Goal: Feedback & Contribution: Contribute content

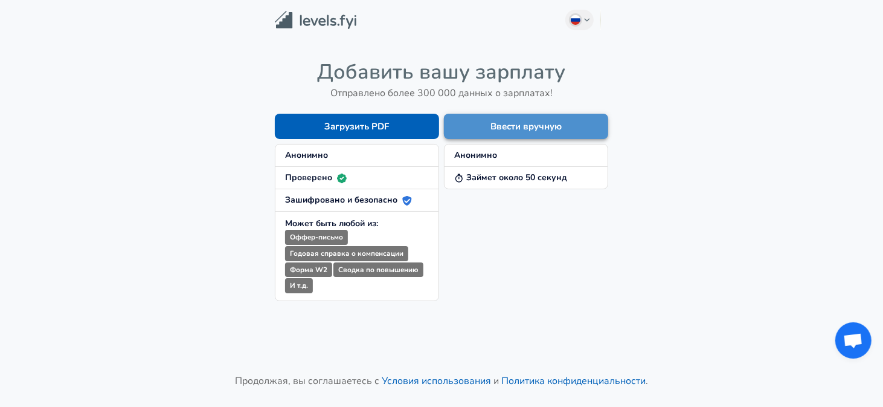
click at [500, 123] on button "Ввести вручную" at bounding box center [526, 126] width 164 height 25
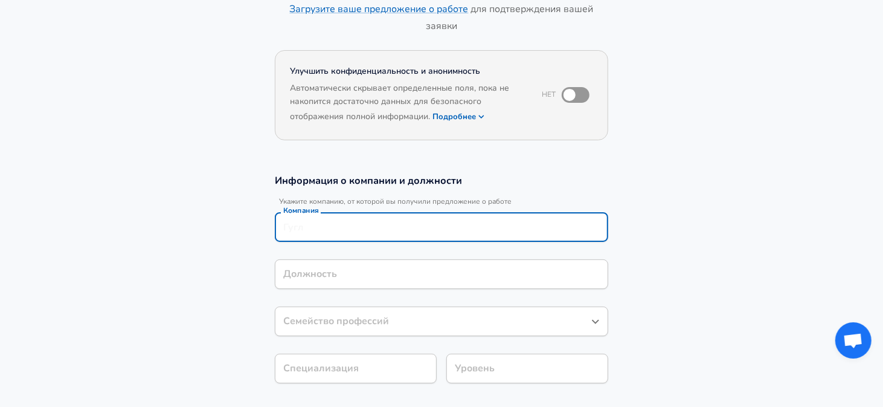
scroll to position [98, 0]
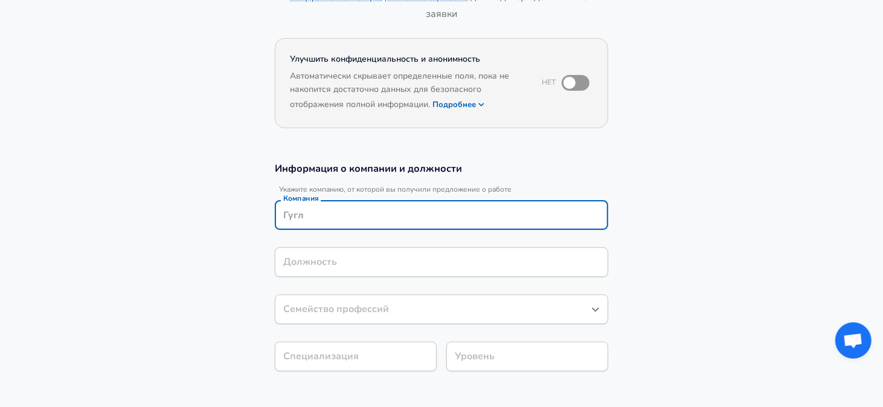
click at [360, 221] on input "Компания" at bounding box center [441, 214] width 323 height 19
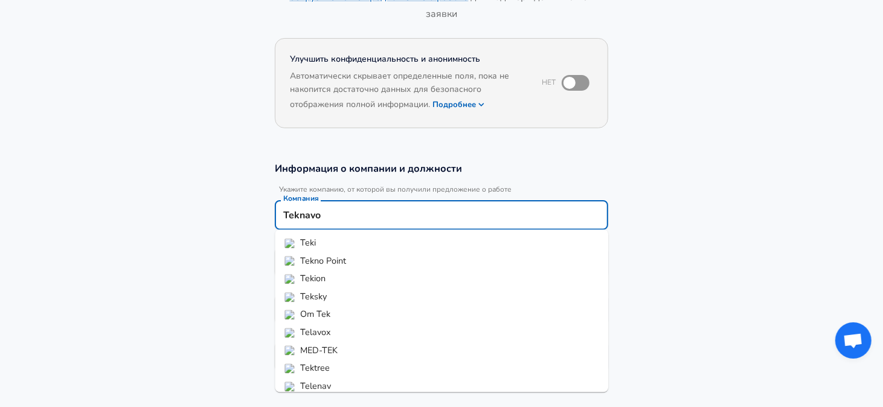
scroll to position [44, 0]
click at [324, 381] on strong "Teknavo" at bounding box center [317, 378] width 34 height 12
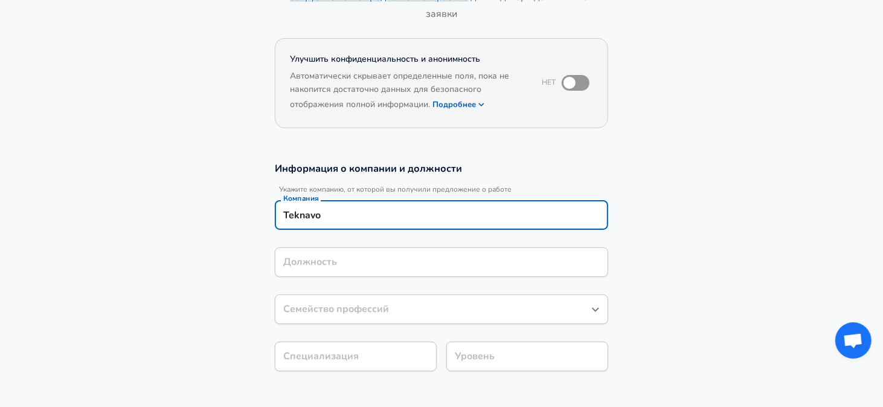
type input "Teknavo"
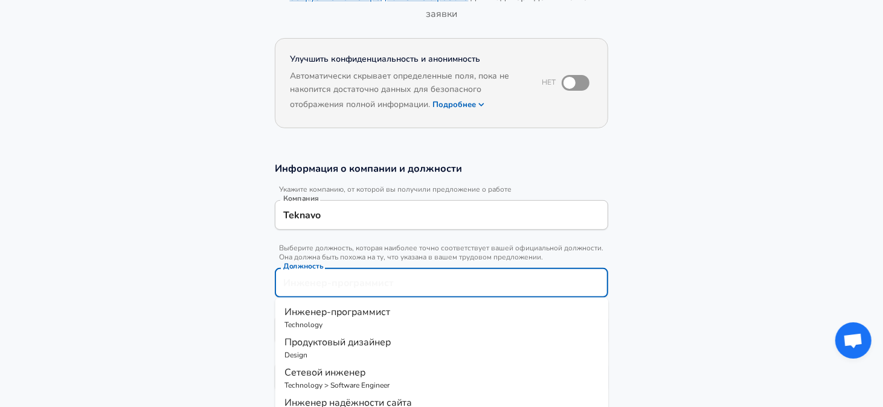
scroll to position [122, 0]
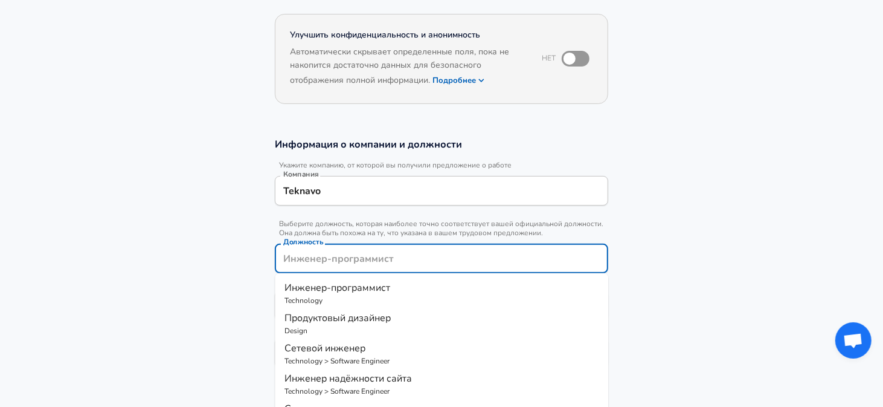
click at [361, 265] on input "Должность" at bounding box center [441, 258] width 323 height 19
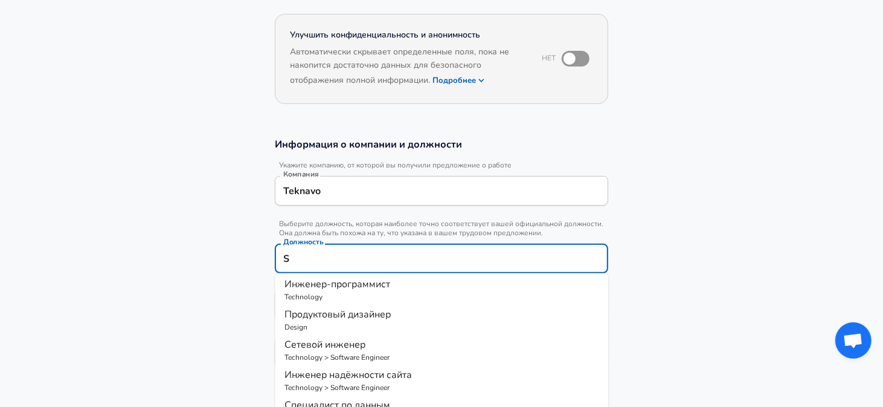
scroll to position [0, 0]
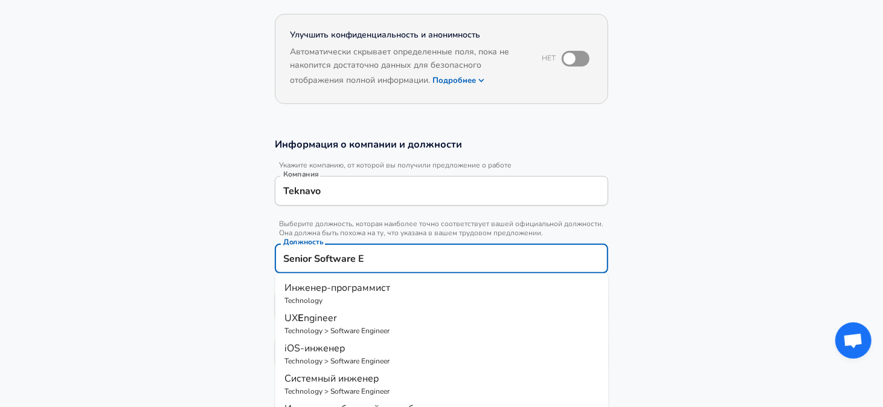
type input "Senior Software En"
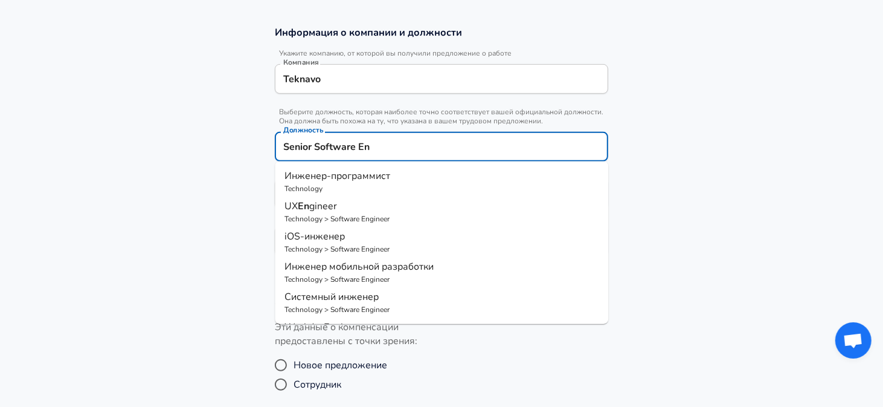
drag, startPoint x: 387, startPoint y: 152, endPoint x: 268, endPoint y: 170, distance: 120.4
click at [268, 170] on div "Информация о компании и должности Укажите компанию, от которой вы получили пред…" at bounding box center [441, 144] width 363 height 239
click at [364, 170] on span "Инженер-программист" at bounding box center [338, 175] width 106 height 13
type input "Инженер-программист"
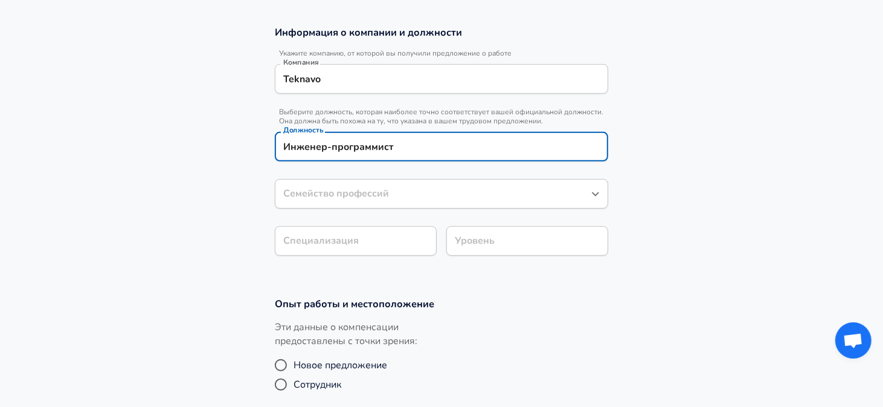
type input "Инженер-программист"
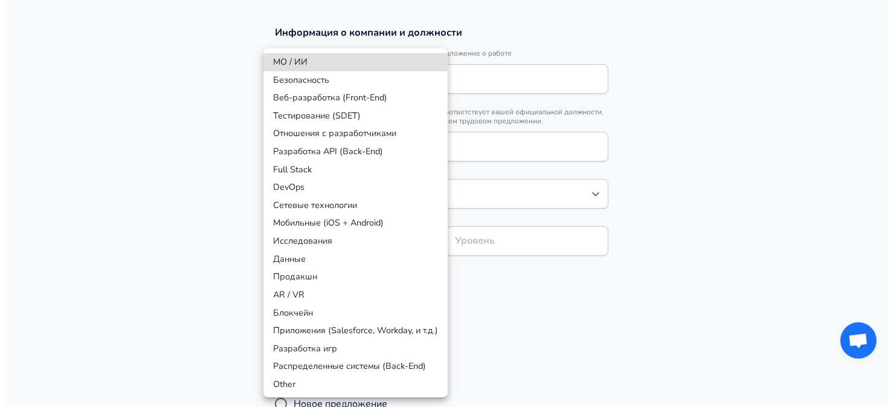
scroll to position [270, 0]
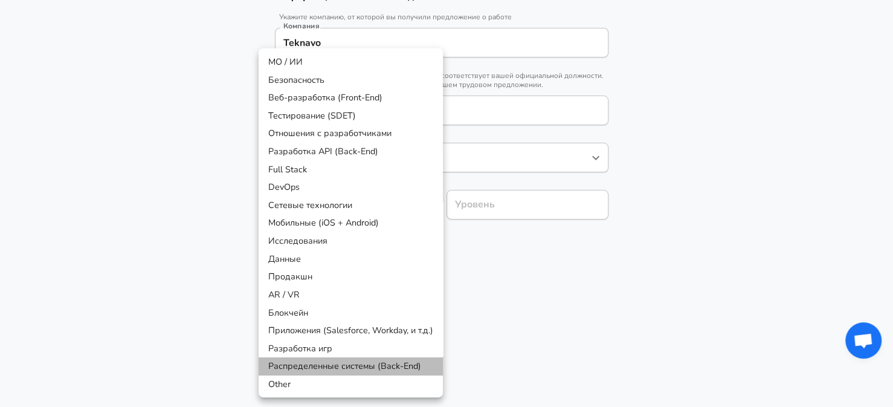
click at [336, 366] on li "Распределенные системы (Back-End)" at bounding box center [351, 366] width 184 height 18
type input "Distributed Systems (Back-End)"
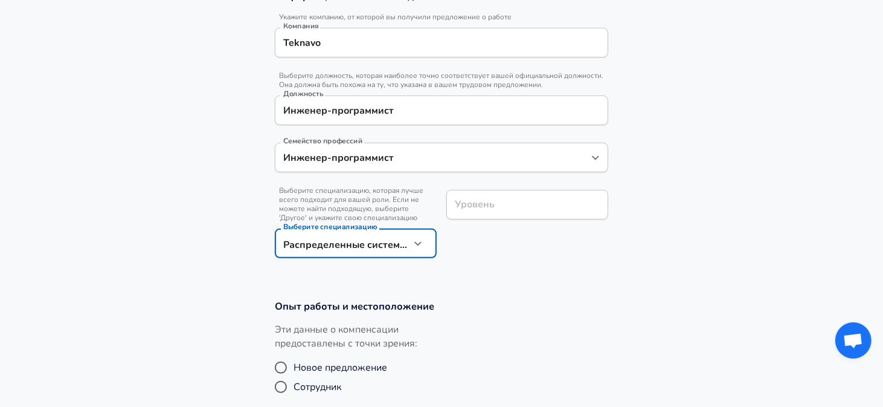
scroll to position [294, 0]
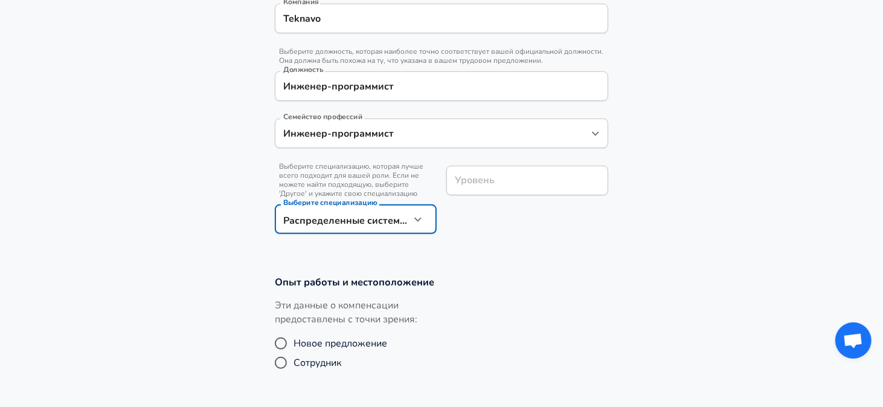
click at [490, 195] on div "Уровень" at bounding box center [528, 181] width 162 height 30
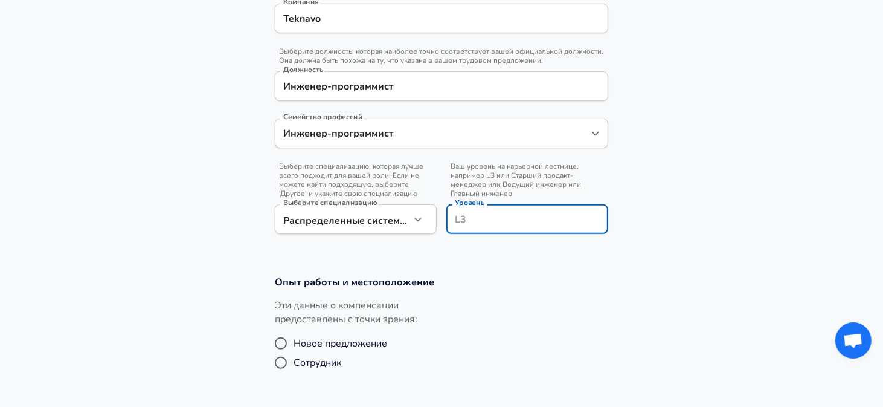
click at [472, 217] on input "Уровень" at bounding box center [527, 219] width 151 height 19
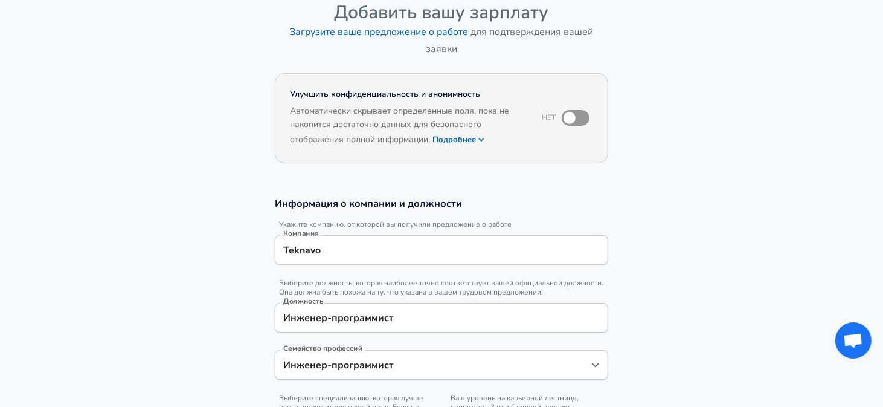
scroll to position [62, 0]
type input "Senior"
click at [576, 121] on input "checkbox" at bounding box center [569, 118] width 69 height 23
checkbox input "true"
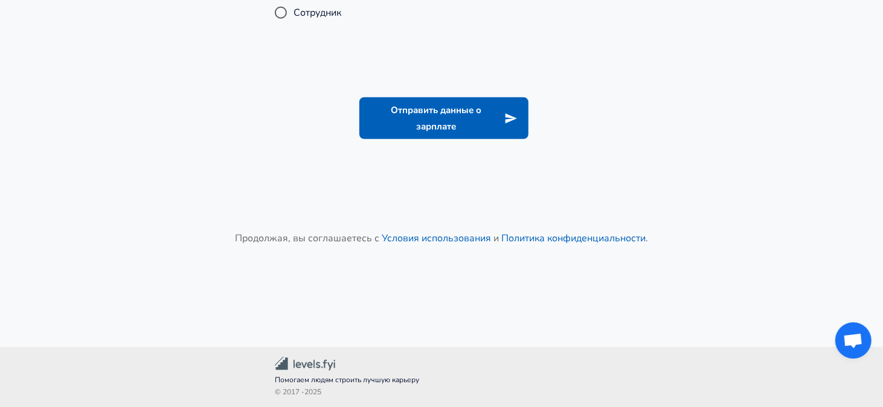
scroll to position [644, 0]
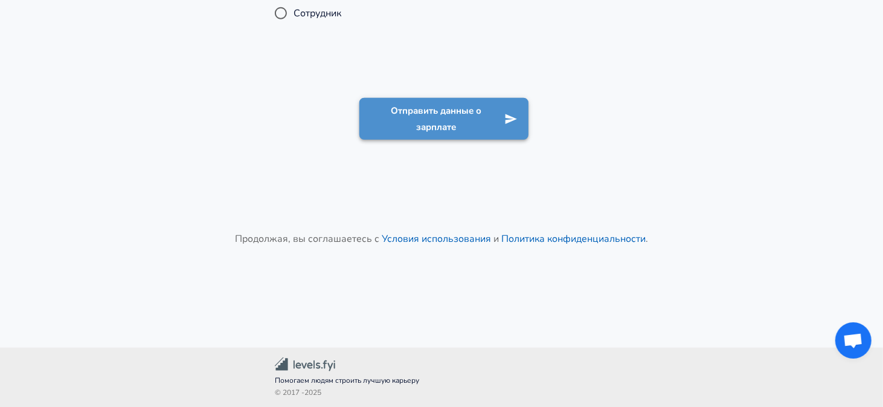
click at [493, 111] on button "Отправить данные о зарплате" at bounding box center [444, 119] width 169 height 42
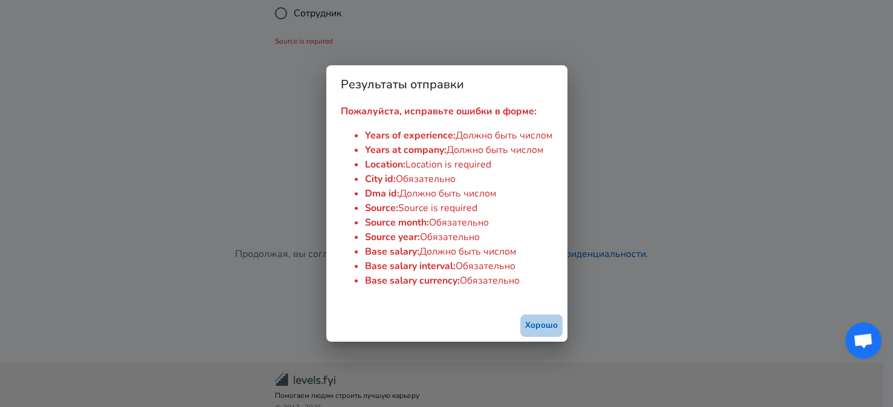
click at [531, 334] on button "Хорошо" at bounding box center [541, 325] width 42 height 22
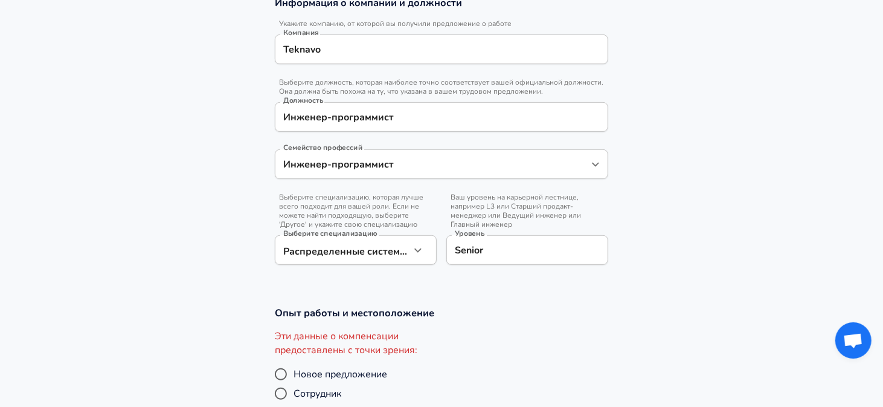
scroll to position [409, 0]
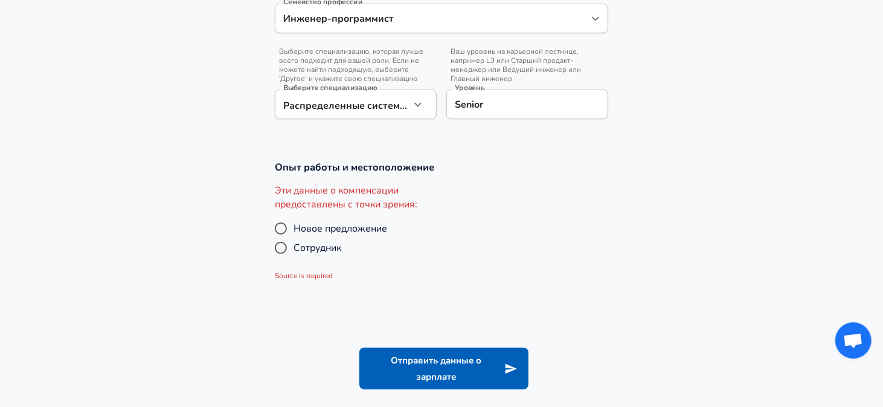
click at [319, 247] on span "Сотрудник" at bounding box center [318, 248] width 48 height 15
click at [294, 247] on input "Сотрудник" at bounding box center [280, 247] width 25 height 19
radio input "true"
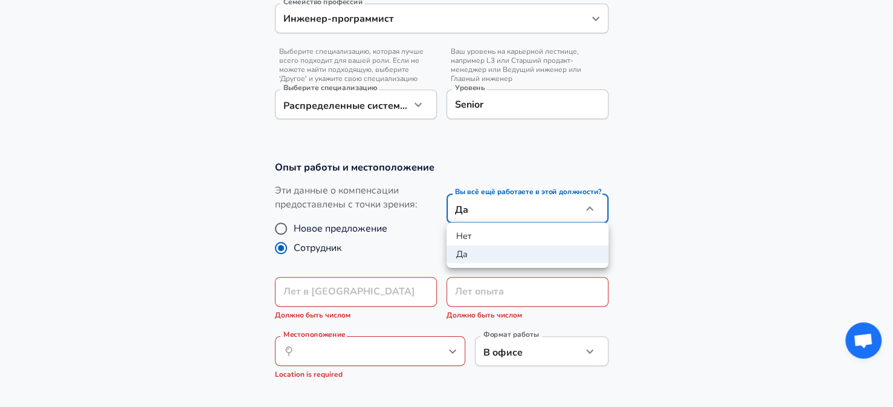
click at [480, 257] on li "Да" at bounding box center [528, 254] width 162 height 18
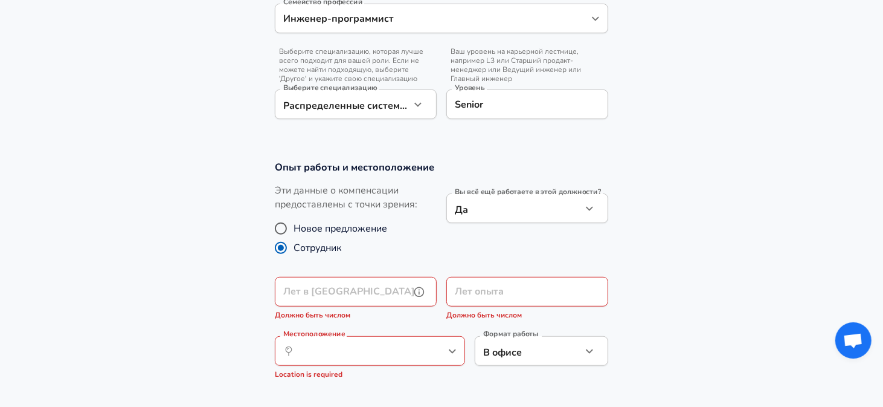
click at [387, 287] on input "Лет в [GEOGRAPHIC_DATA]" at bounding box center [342, 292] width 135 height 30
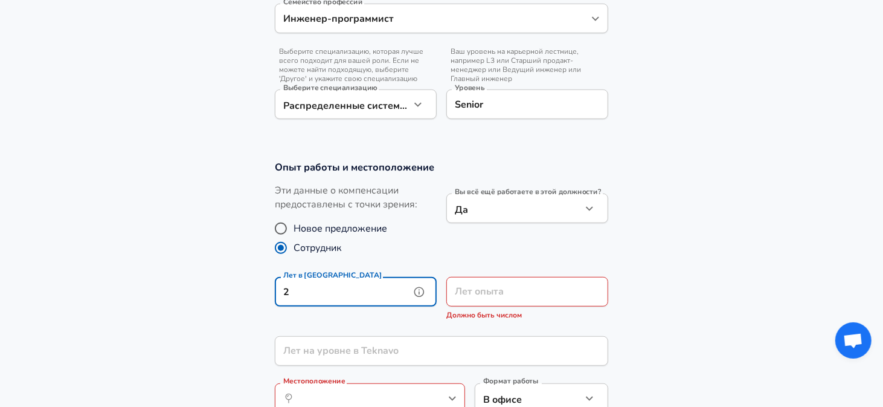
type input "2"
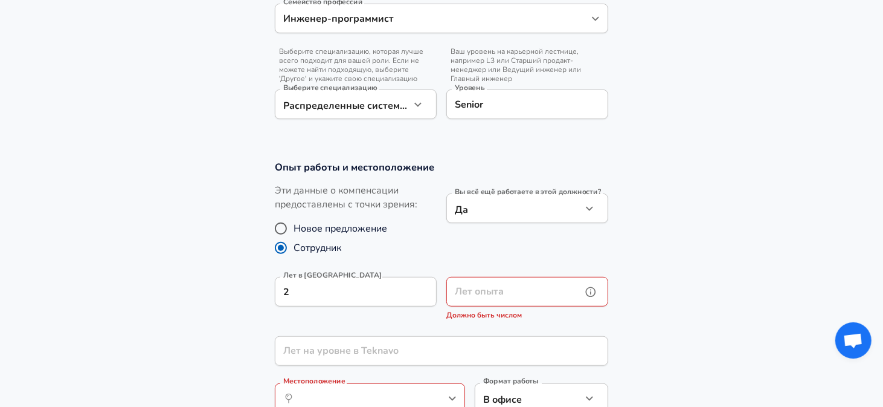
click at [465, 298] on input "Лет опыта" at bounding box center [514, 292] width 135 height 30
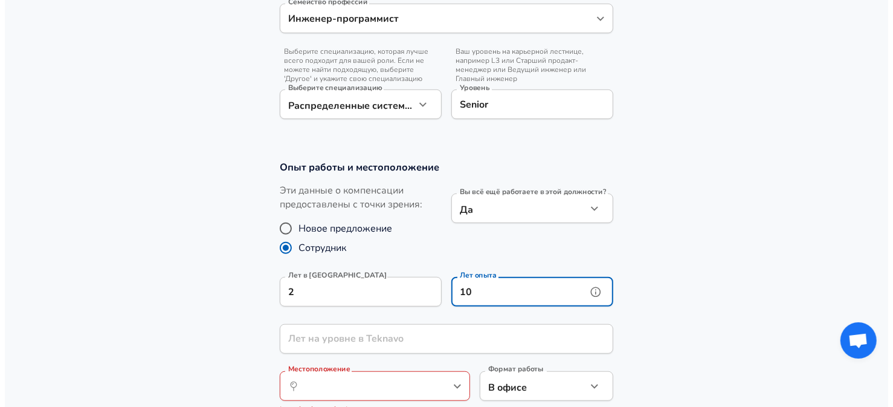
scroll to position [497, 0]
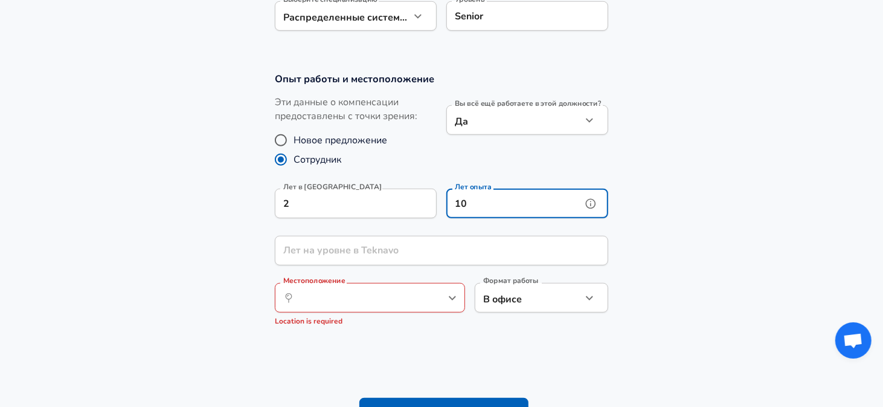
type input "10"
click at [376, 257] on input "Лет на уровне в Teknavo" at bounding box center [428, 251] width 307 height 30
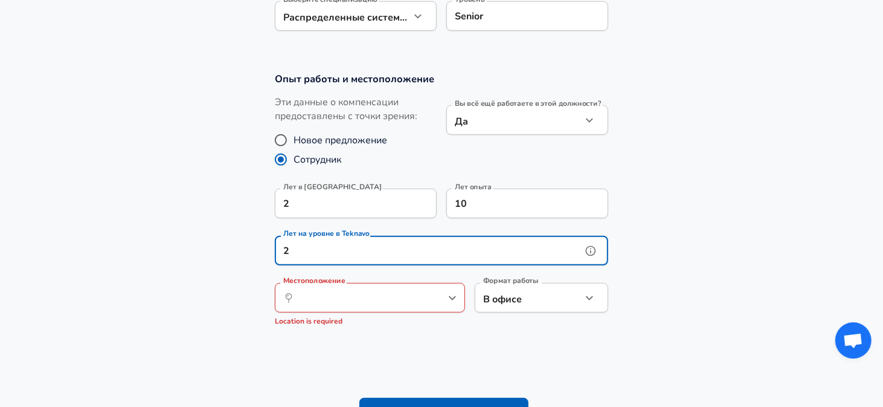
type input "2"
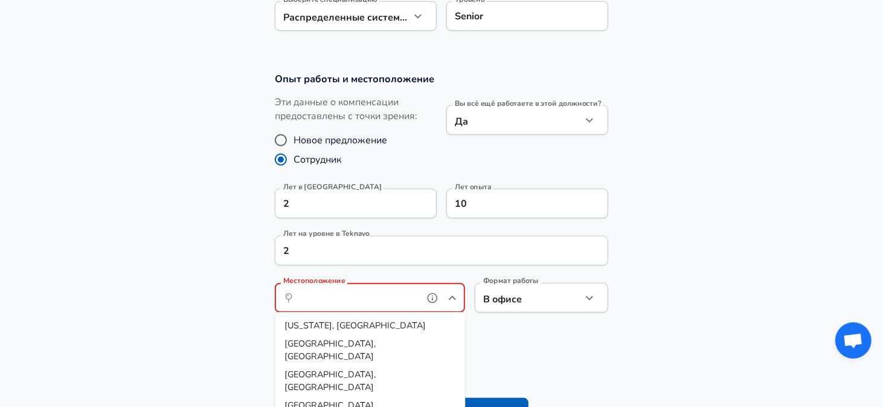
click at [364, 296] on input "Местоположение" at bounding box center [357, 297] width 124 height 19
type input "C"
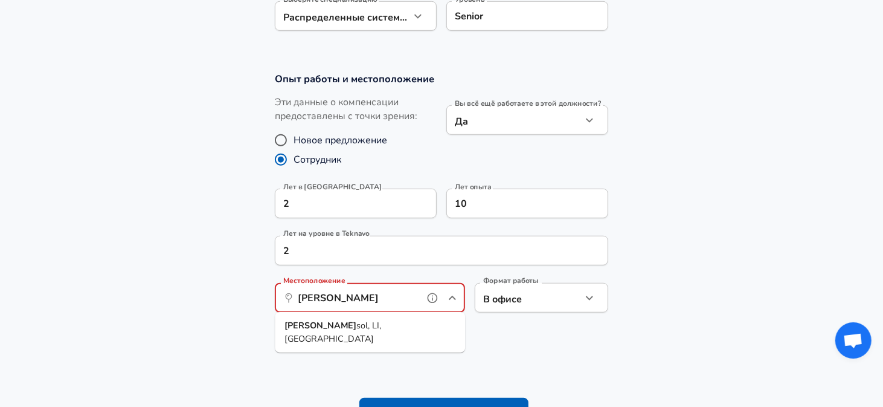
click at [351, 332] on li "[PERSON_NAME], LI, [GEOGRAPHIC_DATA]" at bounding box center [370, 332] width 190 height 31
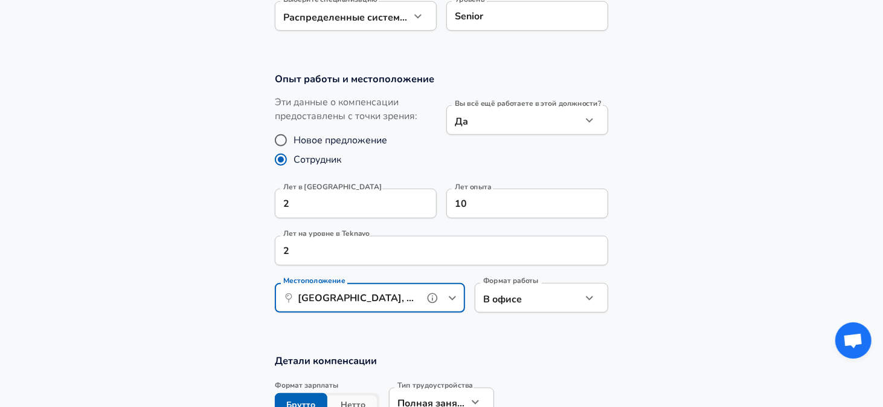
type input "[GEOGRAPHIC_DATA], [GEOGRAPHIC_DATA], [GEOGRAPHIC_DATA]"
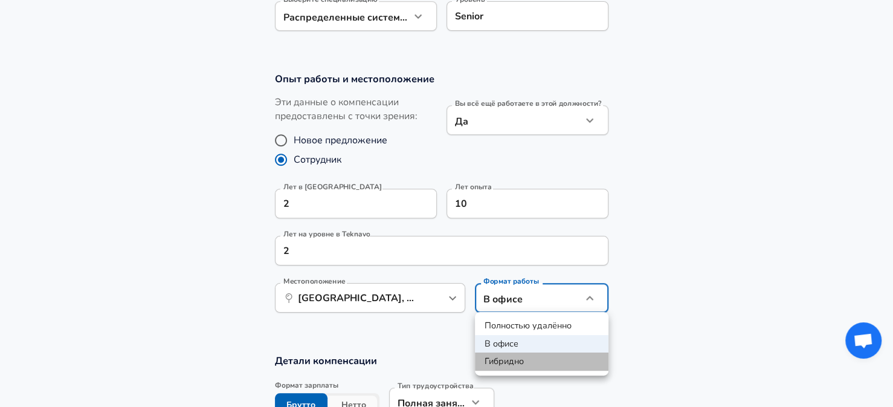
click at [505, 362] on li "Гибридно" at bounding box center [542, 361] width 134 height 18
type input "hybrid"
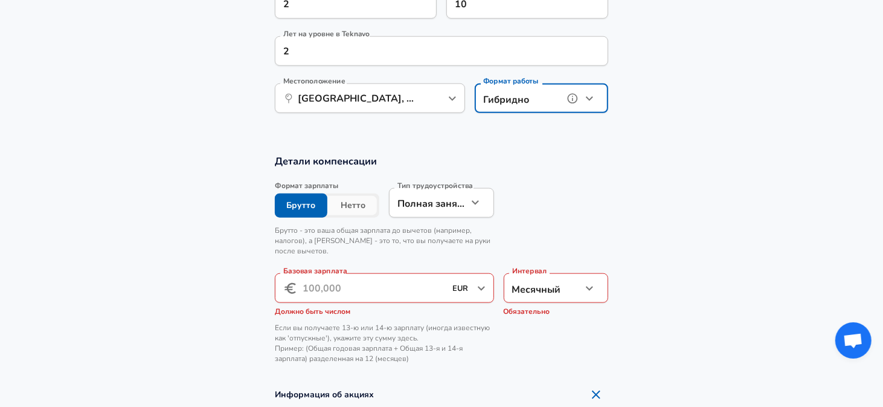
scroll to position [701, 0]
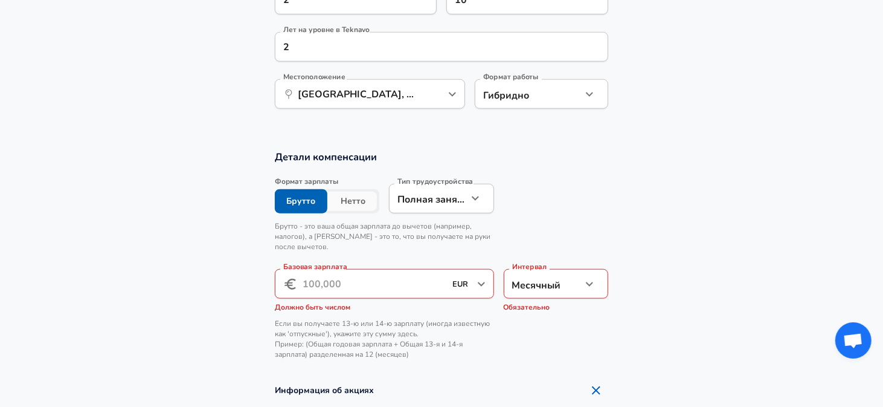
click at [392, 279] on input "Базовая зарплата" at bounding box center [374, 284] width 143 height 30
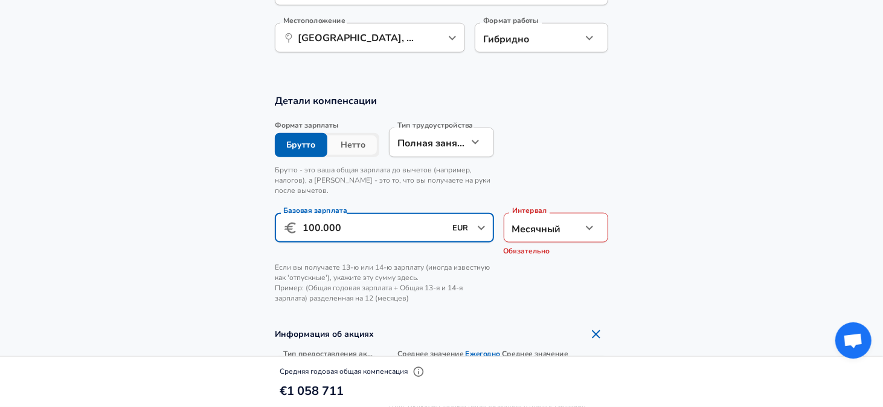
scroll to position [758, 0]
type input "100.000"
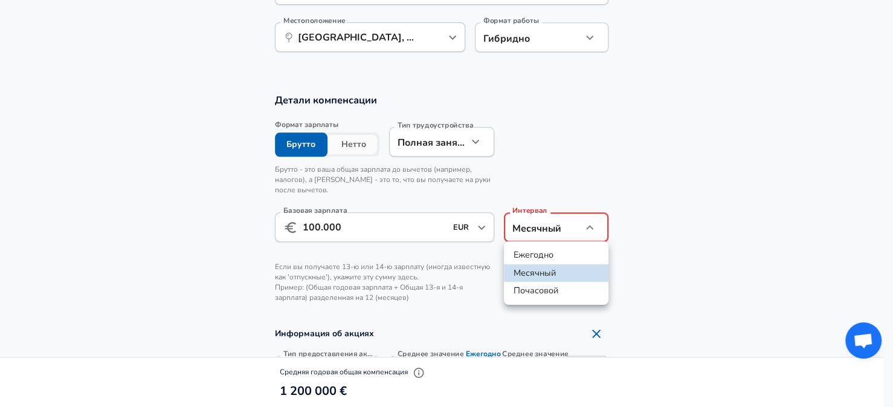
click at [528, 256] on li "Ежегодно" at bounding box center [556, 255] width 105 height 18
type input "yearly"
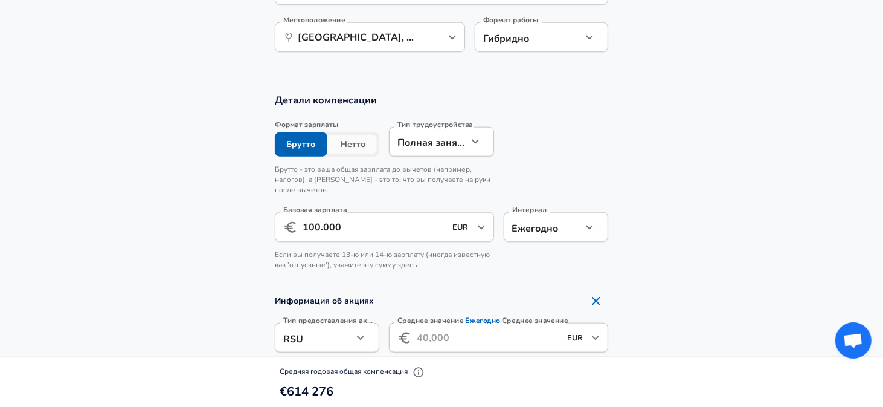
click at [548, 144] on div "Формат зарплаты Брутто Нетто Тип трудоустройства Полная занятость full_time Тип…" at bounding box center [436, 197] width 343 height 161
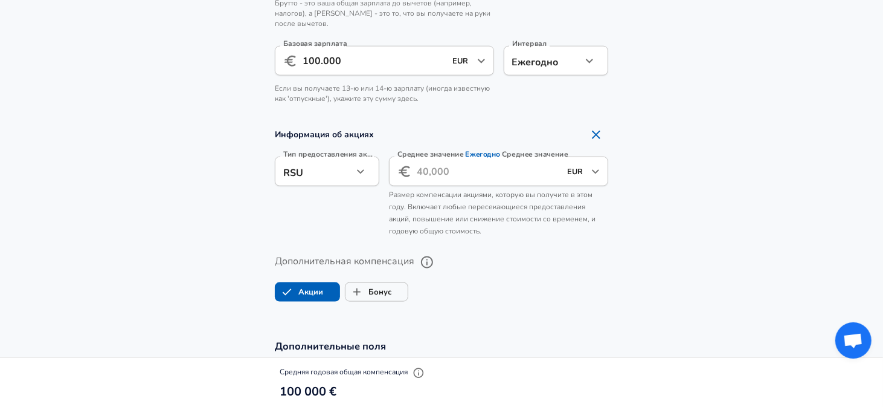
scroll to position [925, 0]
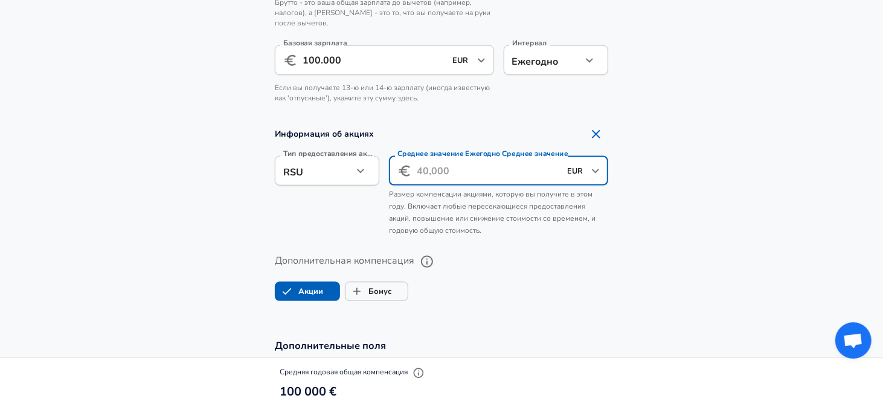
click at [493, 179] on input "Среднее значение Ежегодно Среднее значение" at bounding box center [488, 171] width 143 height 30
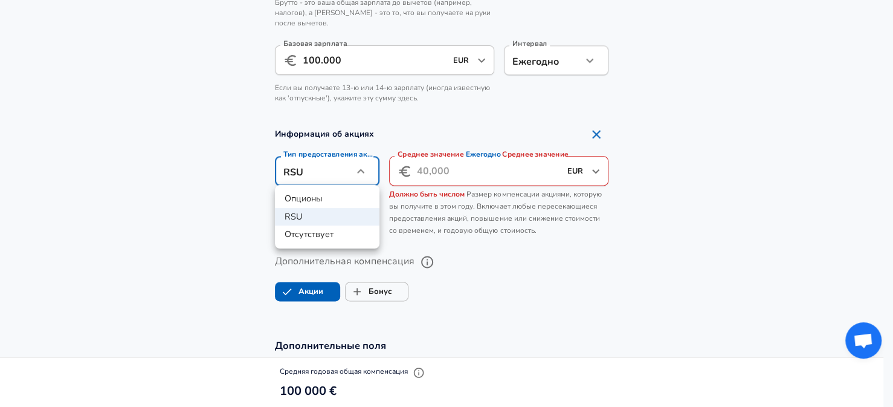
click at [322, 233] on li "Отсутствует" at bounding box center [327, 234] width 105 height 18
type input "none"
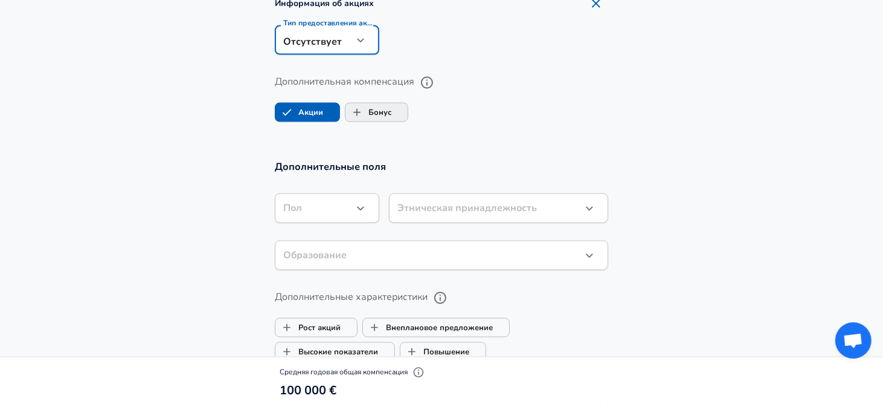
scroll to position [1058, 0]
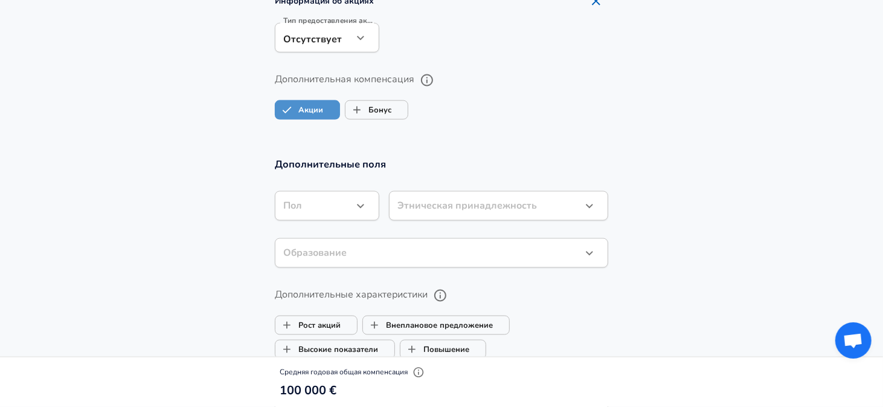
click at [328, 108] on span "Акции" at bounding box center [307, 110] width 65 height 23
checkbox input "false"
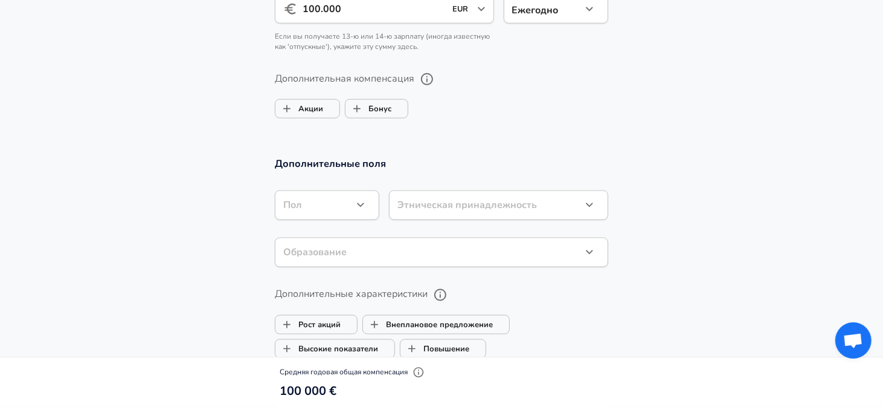
scroll to position [973, 0]
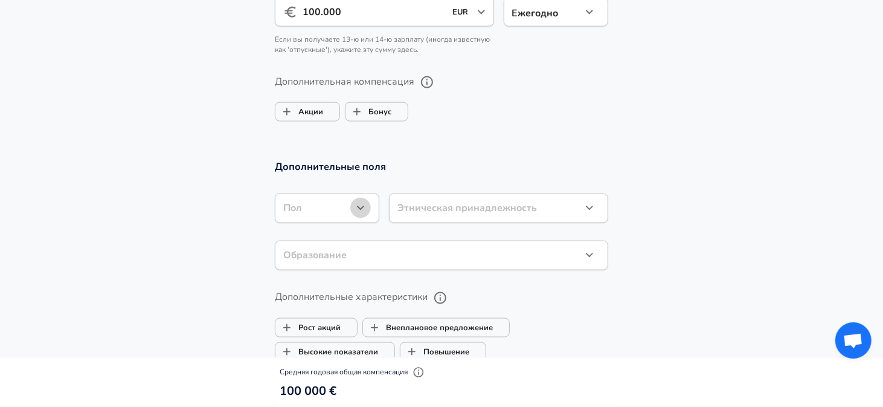
click at [356, 204] on icon "button" at bounding box center [361, 208] width 15 height 15
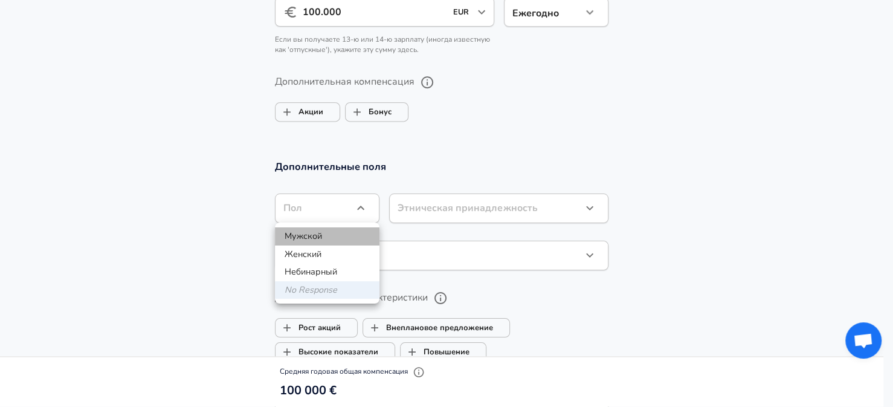
click at [335, 233] on li "Мужской" at bounding box center [327, 236] width 105 height 18
type input "[DEMOGRAPHIC_DATA]"
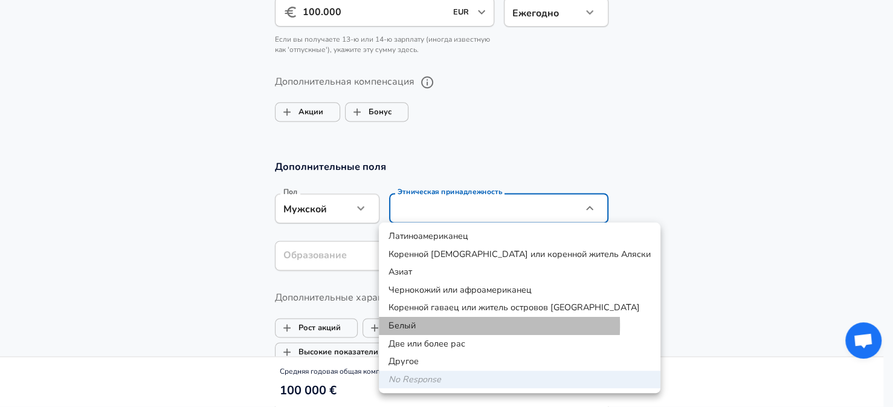
click at [414, 325] on li "Белый" at bounding box center [520, 326] width 282 height 18
type input "White"
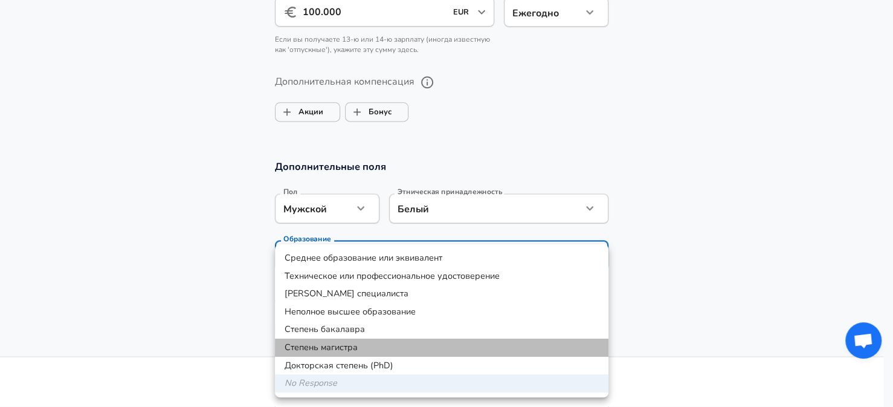
click at [365, 347] on li "Степень магистра" at bounding box center [442, 347] width 334 height 18
type input "Masters degree"
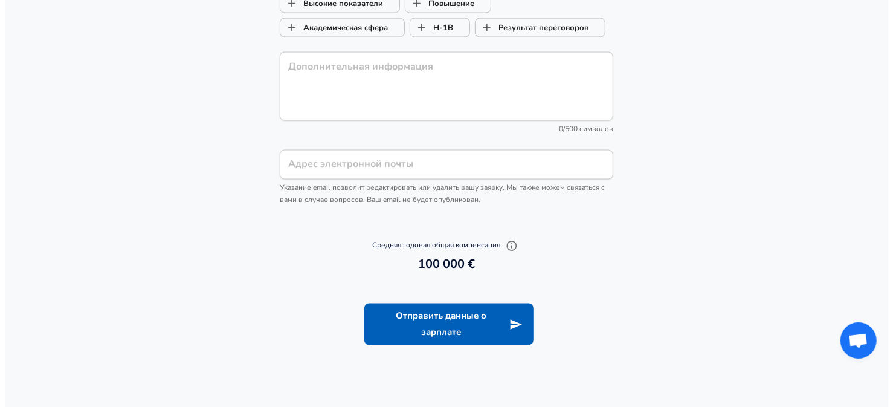
scroll to position [1323, 0]
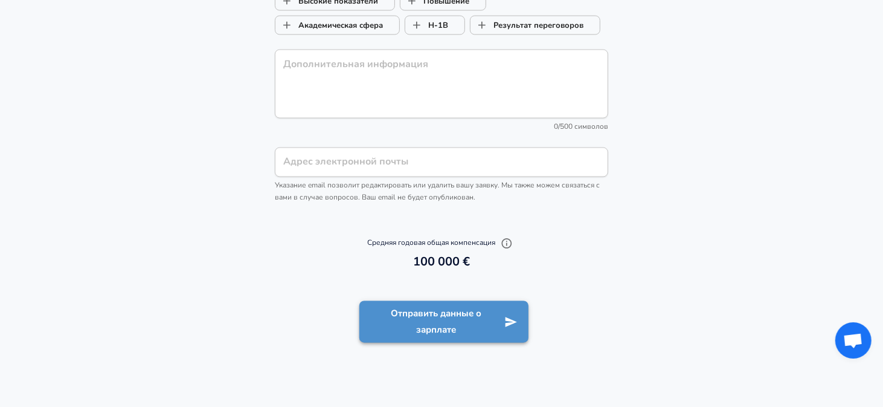
click at [433, 324] on button "Отправить данные о зарплате" at bounding box center [444, 322] width 169 height 42
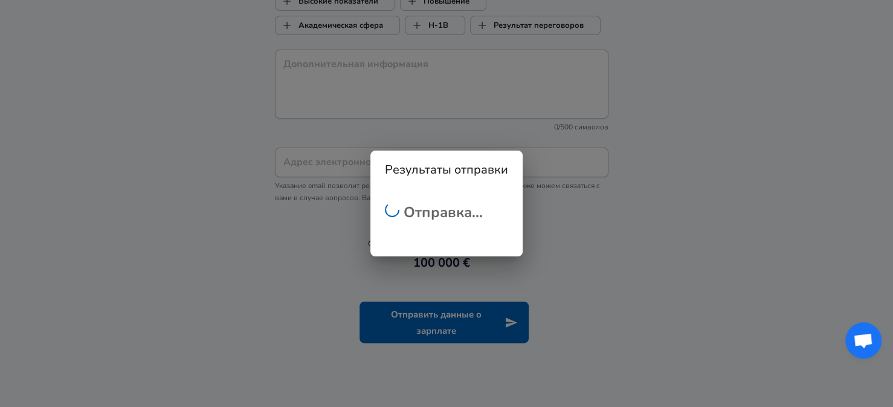
checkbox input "false"
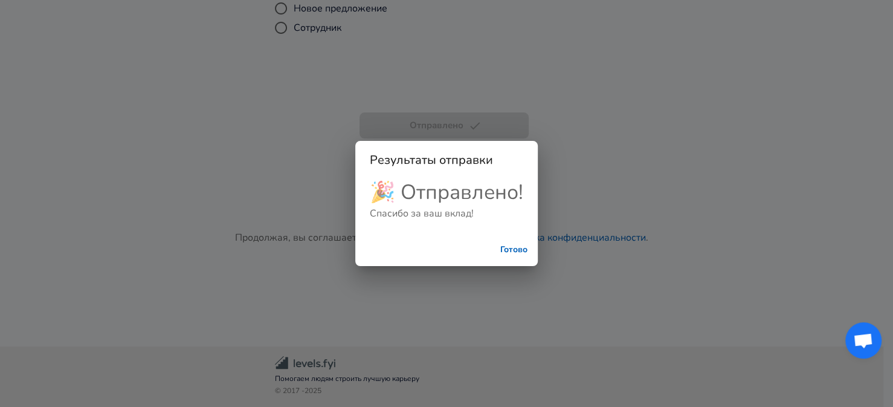
scroll to position [376, 0]
